Goal: Find specific page/section: Find specific page/section

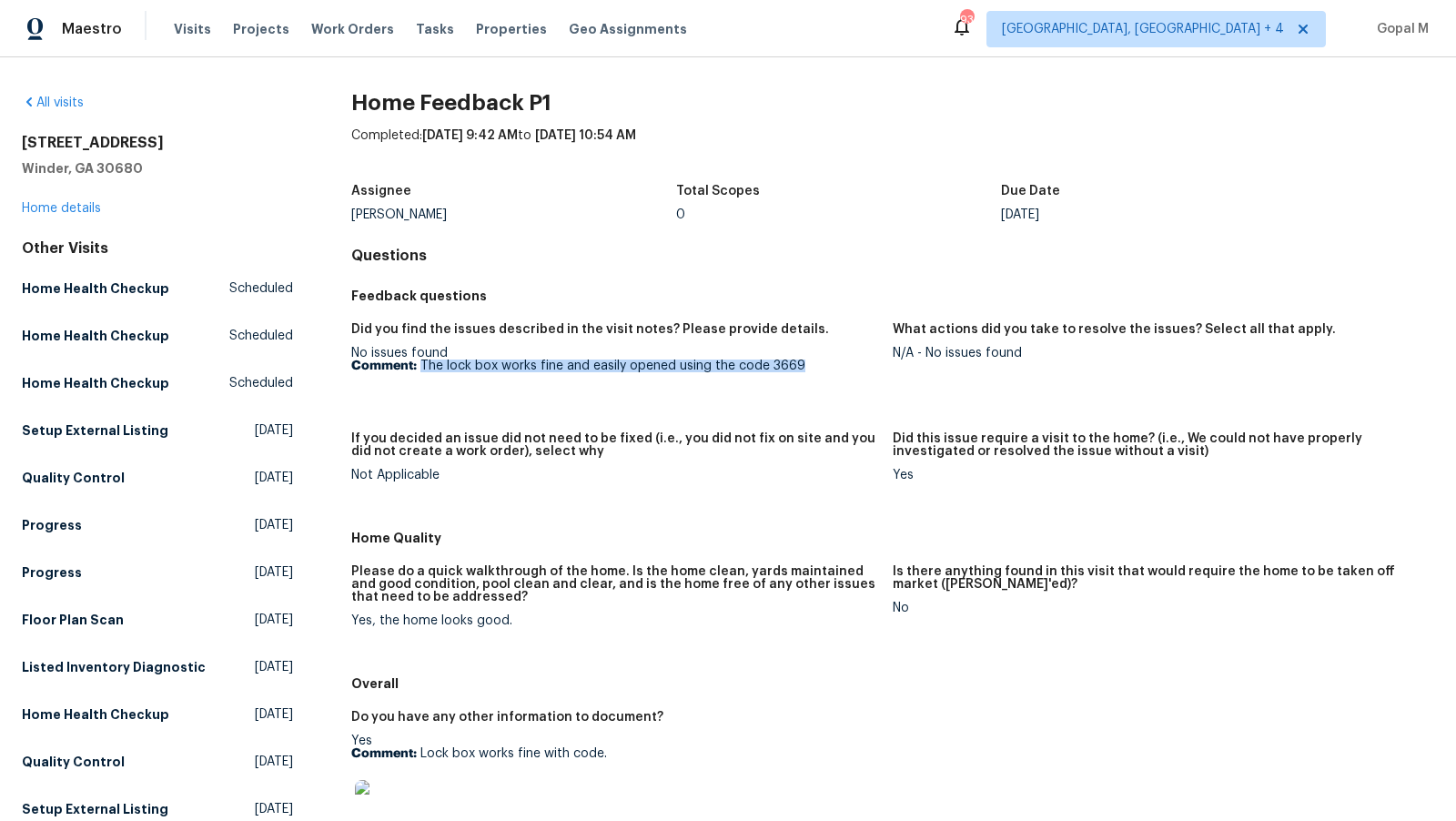
drag, startPoint x: 421, startPoint y: 366, endPoint x: 793, endPoint y: 374, distance: 372.1
click at [793, 374] on figure "Did you find the issues described in the visit notes? Please provide details. N…" at bounding box center [622, 366] width 541 height 87
copy p "The lock box works fine and easily opened using the code 3669"
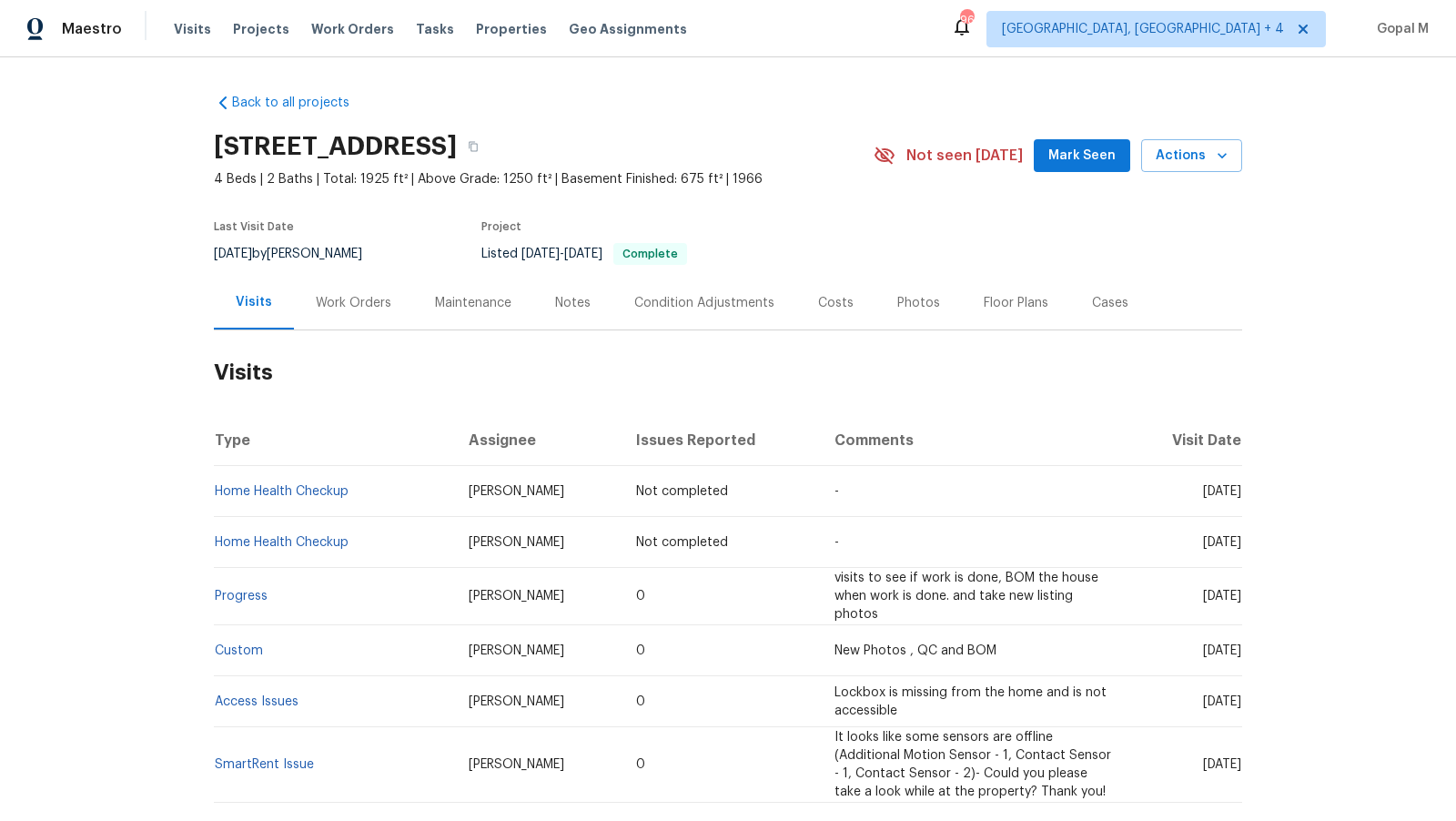
click at [369, 298] on div "Work Orders" at bounding box center [354, 303] width 75 height 18
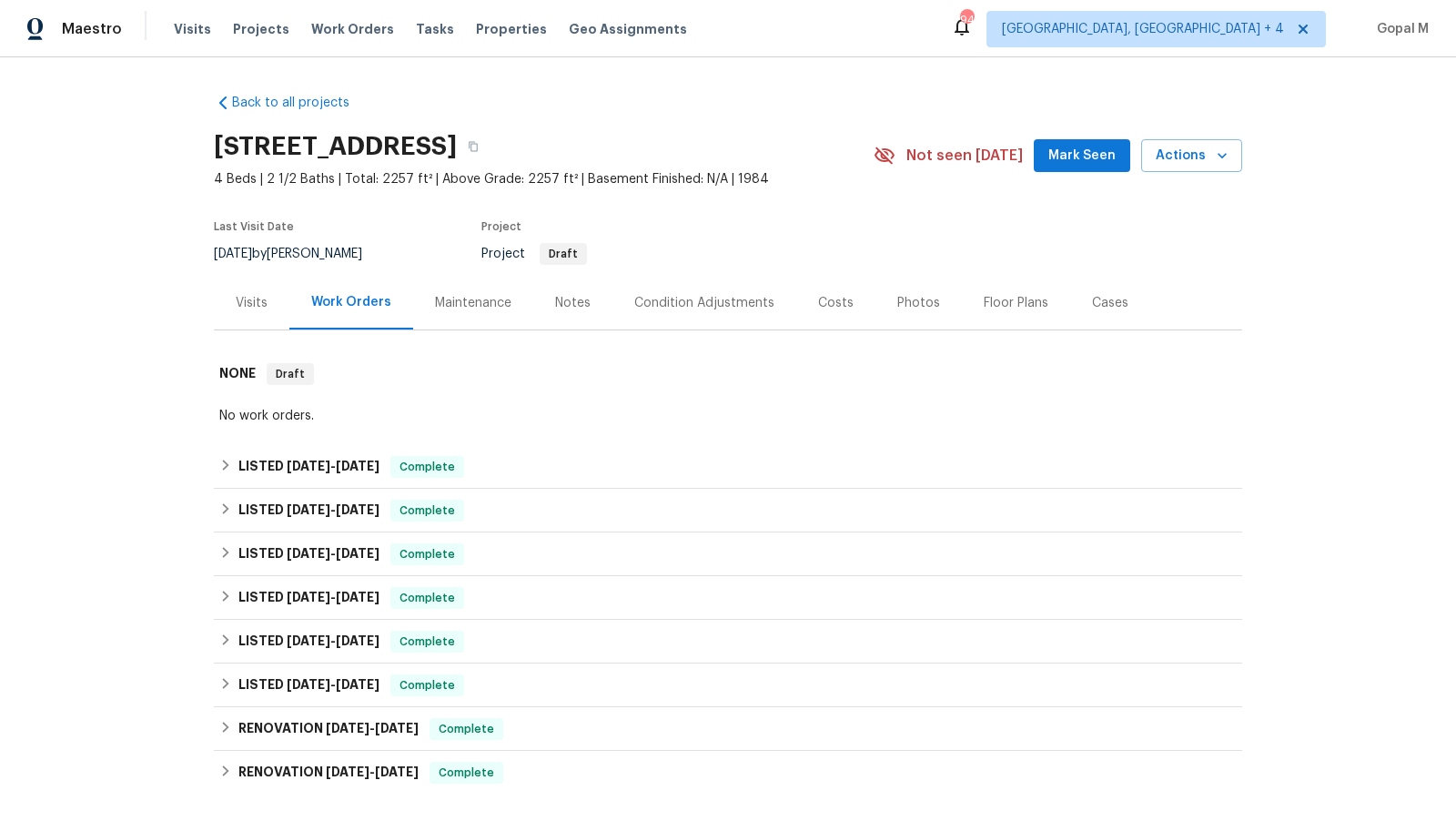
click at [248, 283] on div "Visits" at bounding box center [251, 303] width 75 height 54
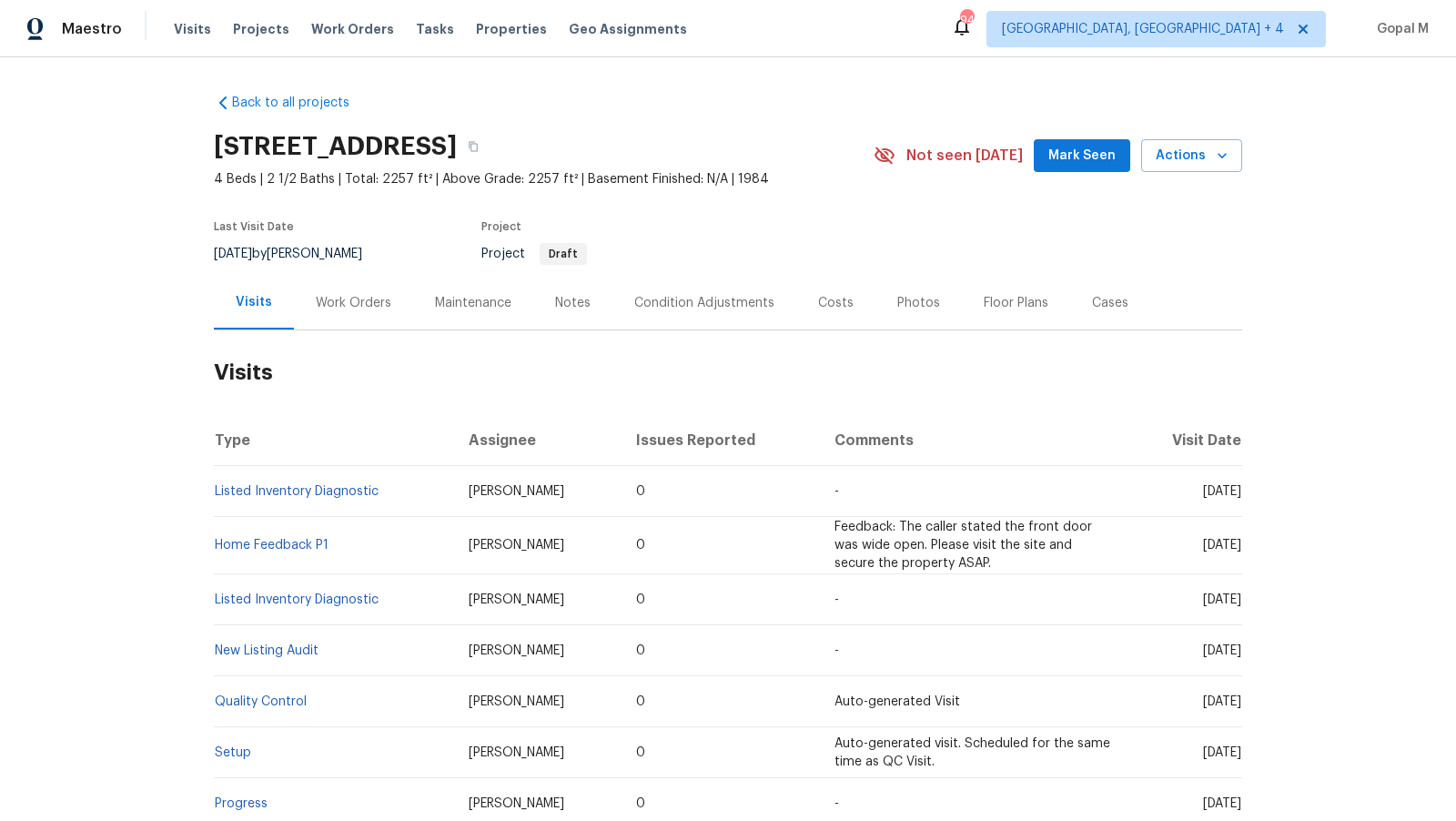
click at [364, 301] on div "Work Orders" at bounding box center [354, 303] width 75 height 18
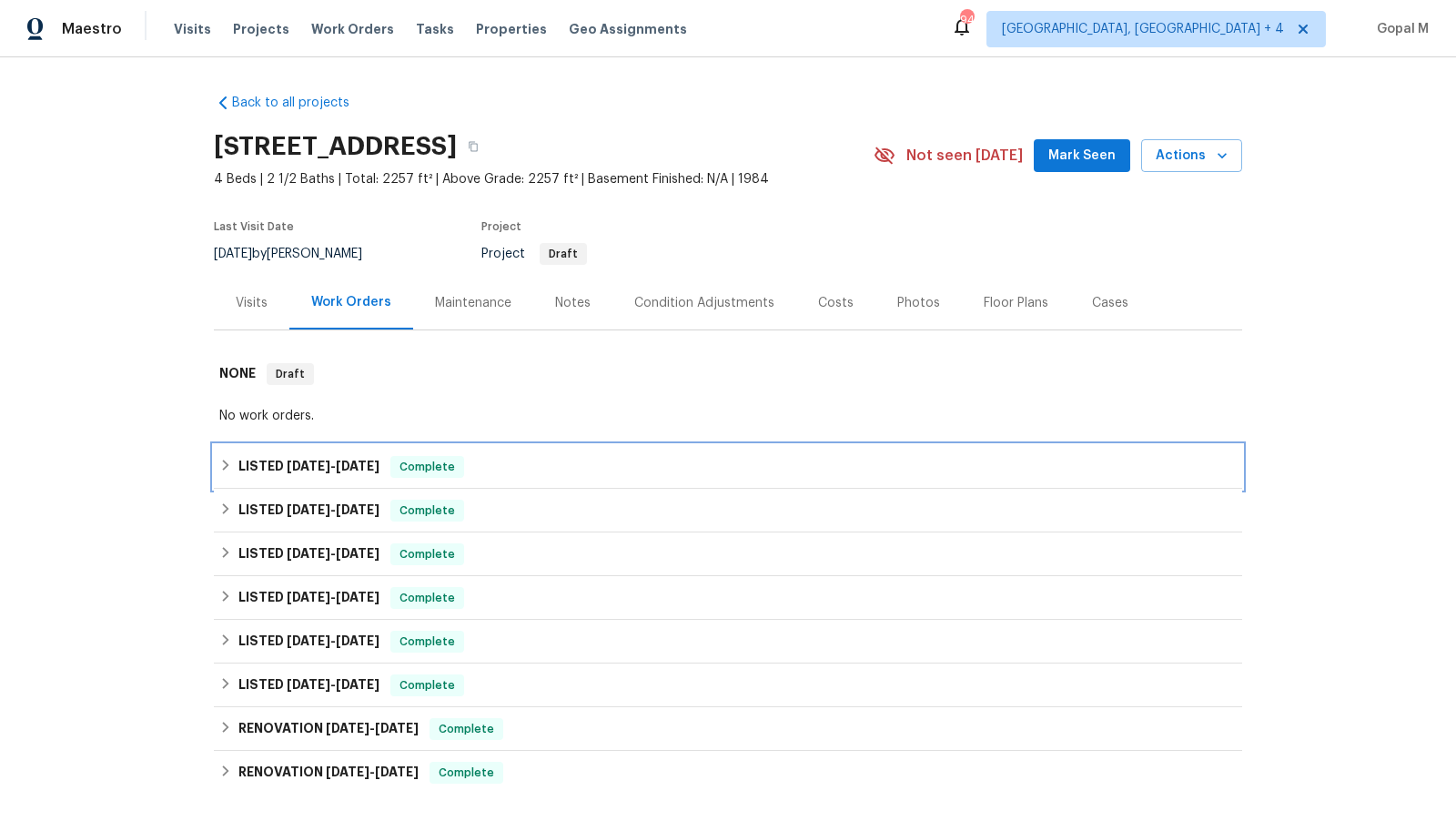
click at [524, 468] on div "LISTED [DATE] - [DATE] Complete" at bounding box center [728, 467] width 1018 height 22
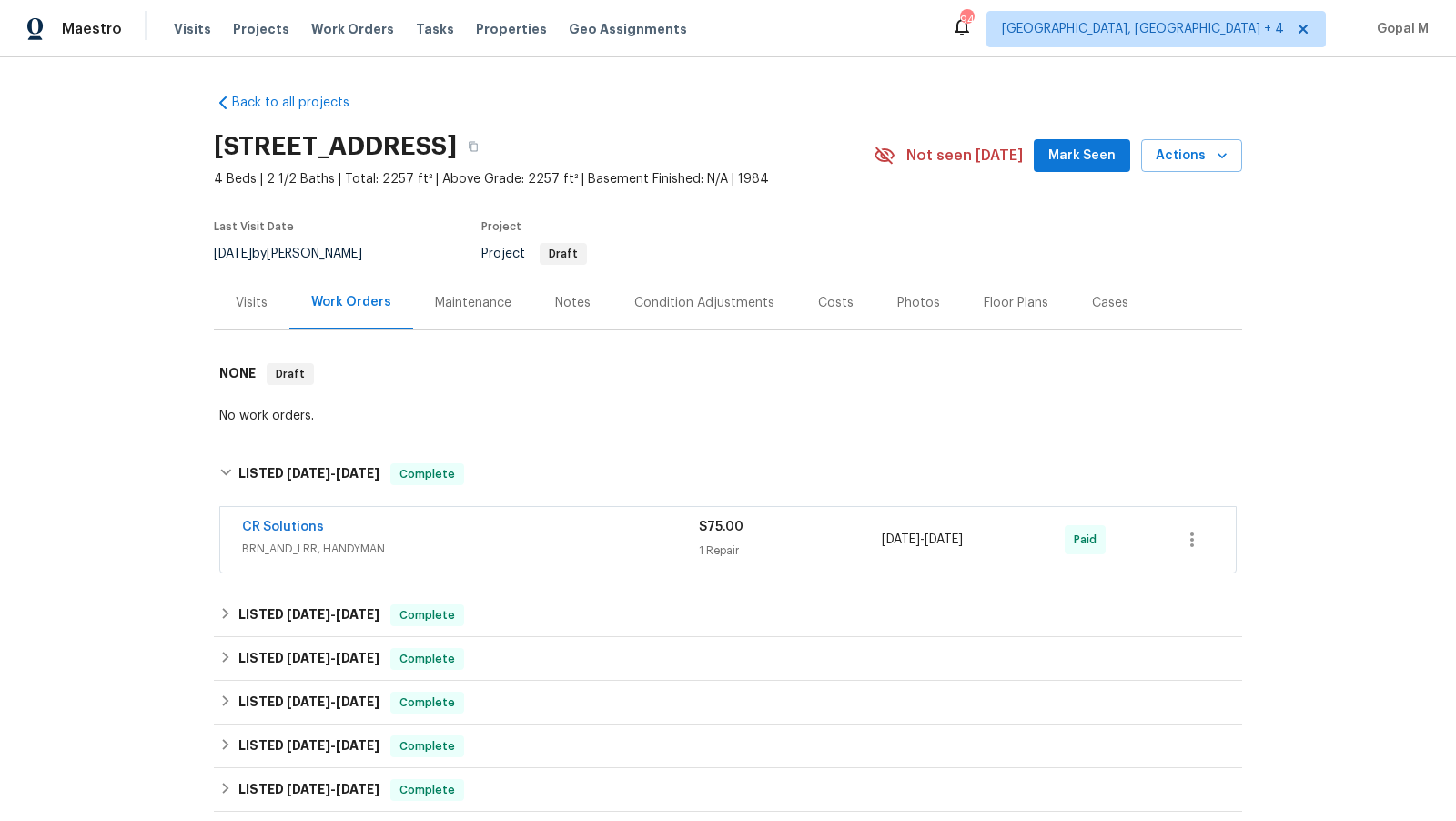
click at [803, 542] on div "1 Repair" at bounding box center [791, 550] width 183 height 18
